Goal: Check status

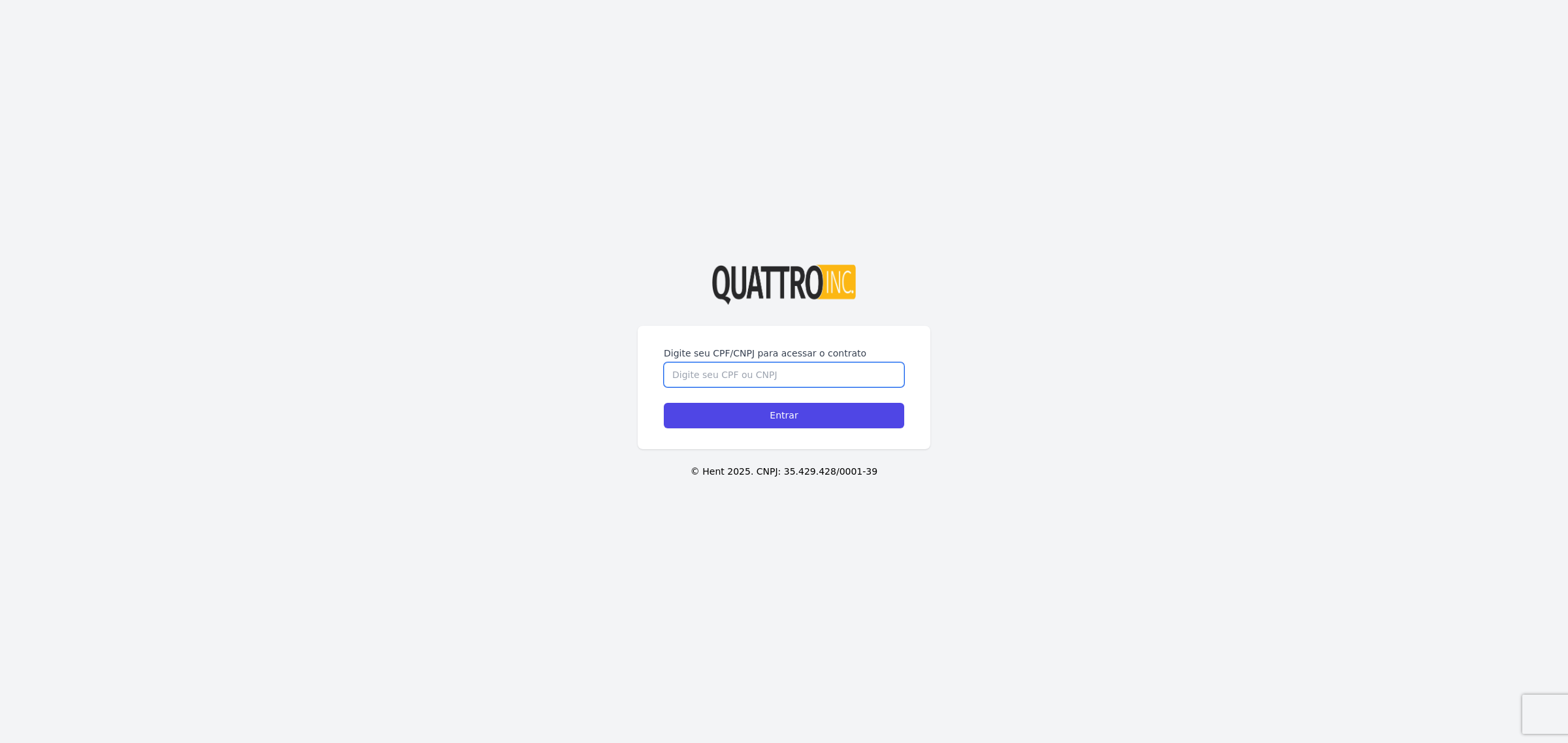
click at [745, 380] on input "Digite seu CPF/CNPJ para acessar o contrato" at bounding box center [784, 375] width 240 height 25
type input "38595740860"
click at [814, 416] on input "Entrar" at bounding box center [784, 416] width 240 height 25
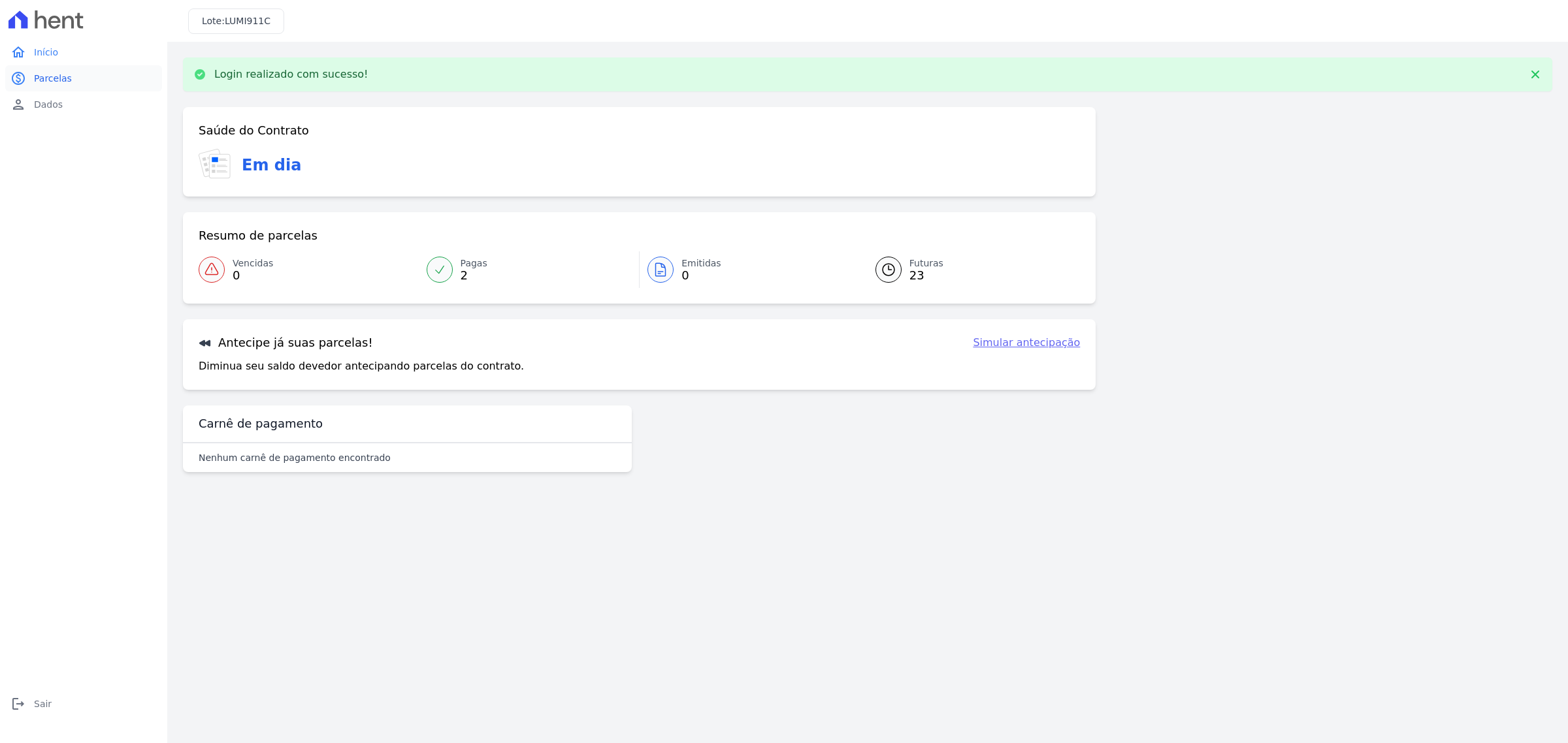
click at [63, 80] on span "Parcelas" at bounding box center [53, 78] width 38 height 13
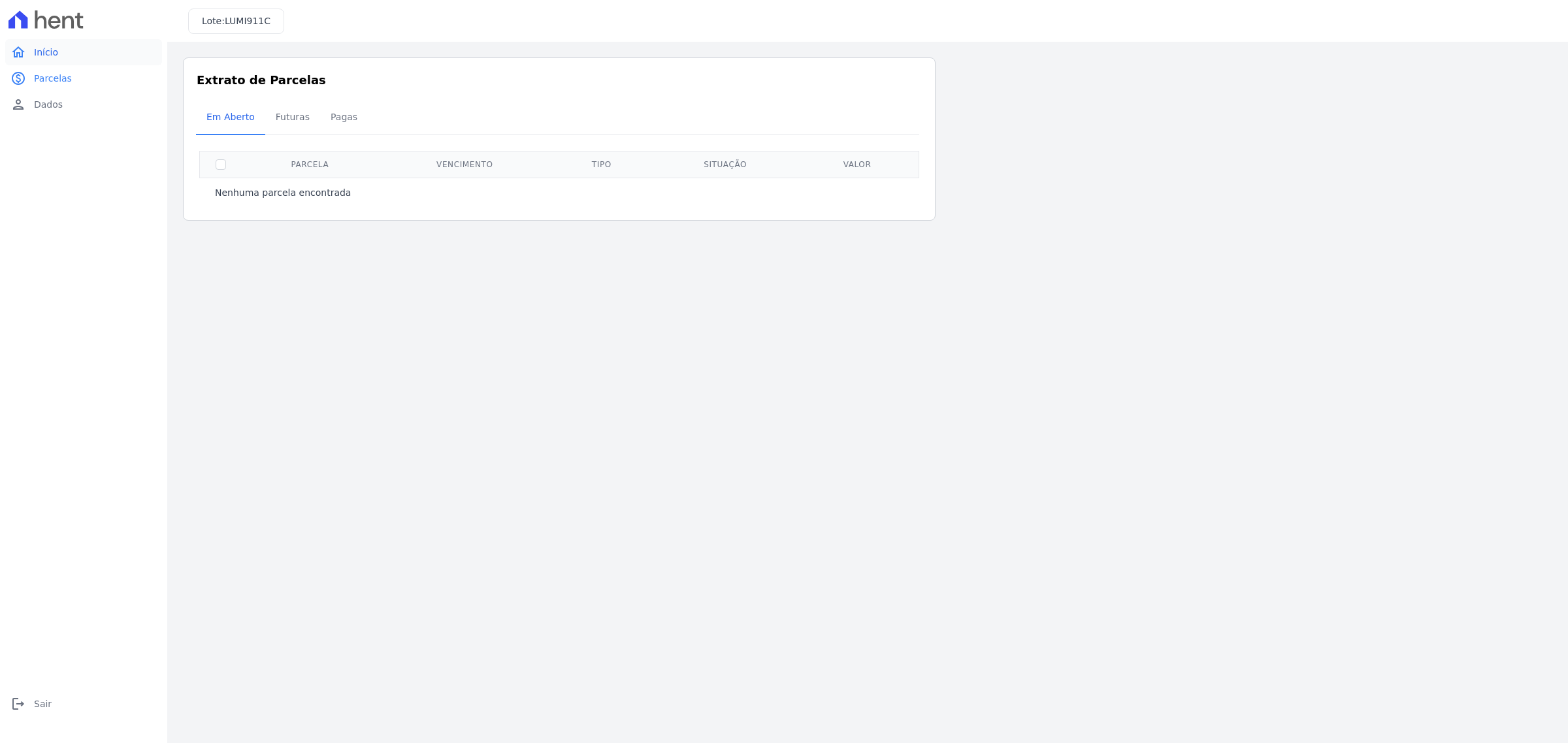
click at [58, 49] on link "home Início" at bounding box center [83, 52] width 157 height 26
